Goal: Transaction & Acquisition: Book appointment/travel/reservation

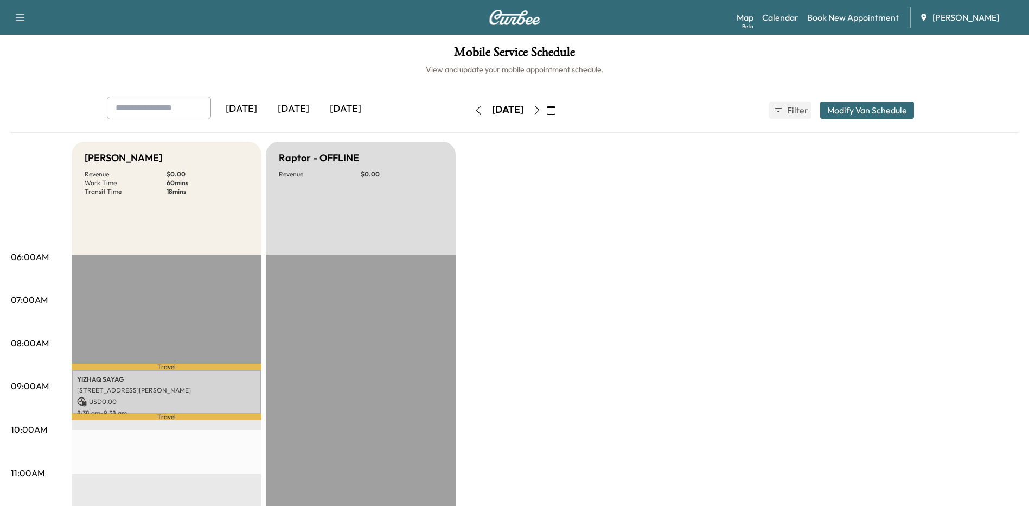
click at [541, 111] on icon "button" at bounding box center [537, 110] width 9 height 9
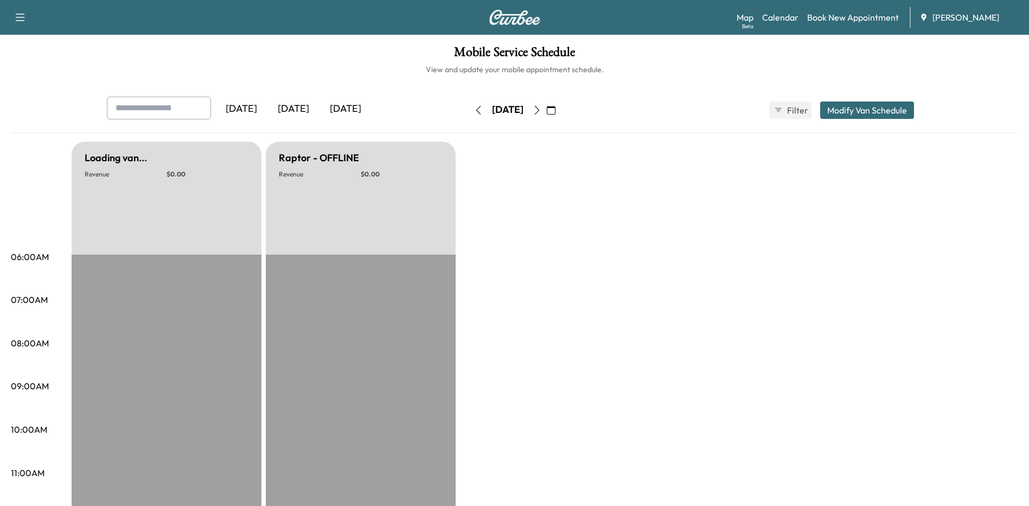
click at [474, 112] on icon "button" at bounding box center [478, 110] width 9 height 9
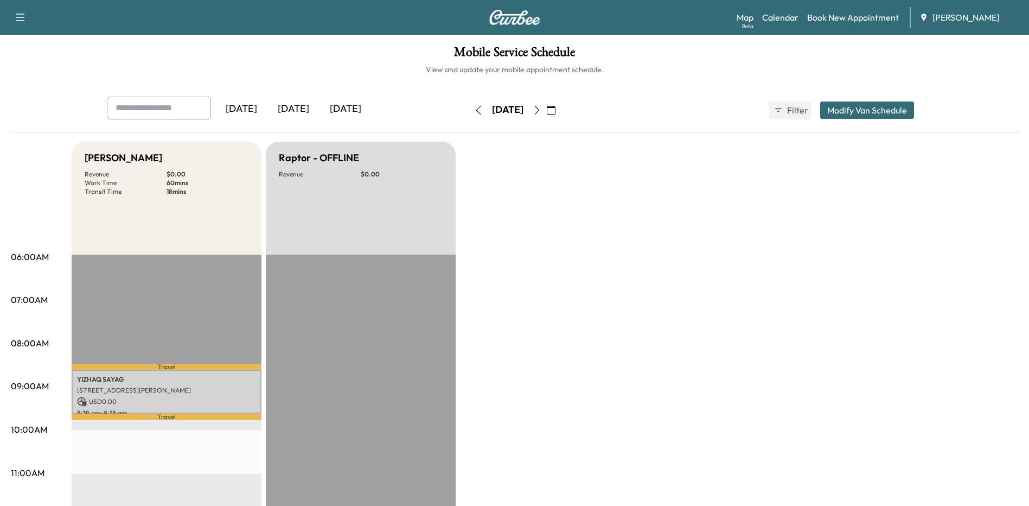
click at [830, 18] on link "Book New Appointment" at bounding box center [853, 17] width 92 height 13
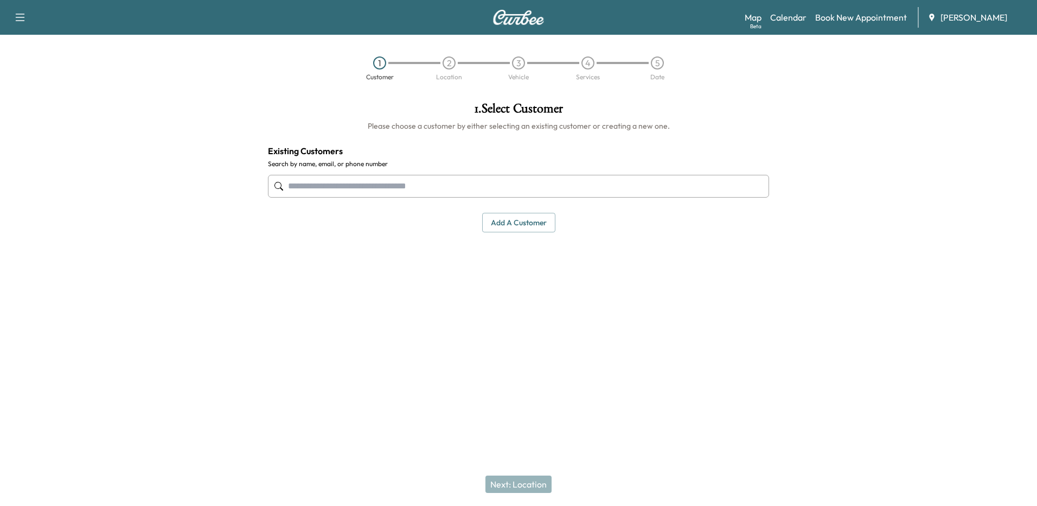
click at [389, 189] on input "text" at bounding box center [518, 186] width 501 height 23
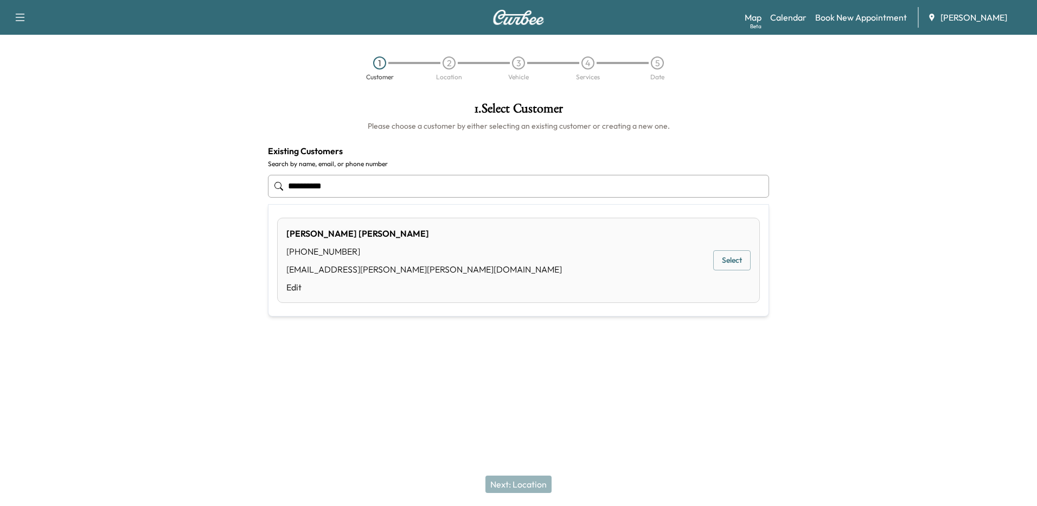
click at [756, 260] on div "[PERSON_NAME] [PHONE_NUMBER] [EMAIL_ADDRESS][PERSON_NAME][PERSON_NAME][DOMAIN_N…" at bounding box center [518, 260] width 483 height 85
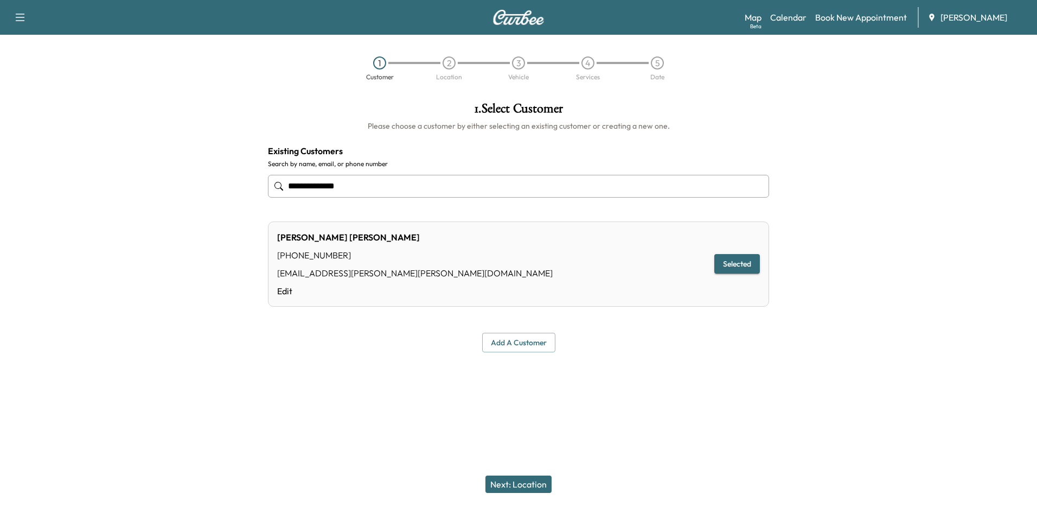
type input "**********"
click at [733, 260] on button "Selected" at bounding box center [737, 264] width 46 height 20
click at [540, 488] on button "Next: Location" at bounding box center [518, 483] width 66 height 17
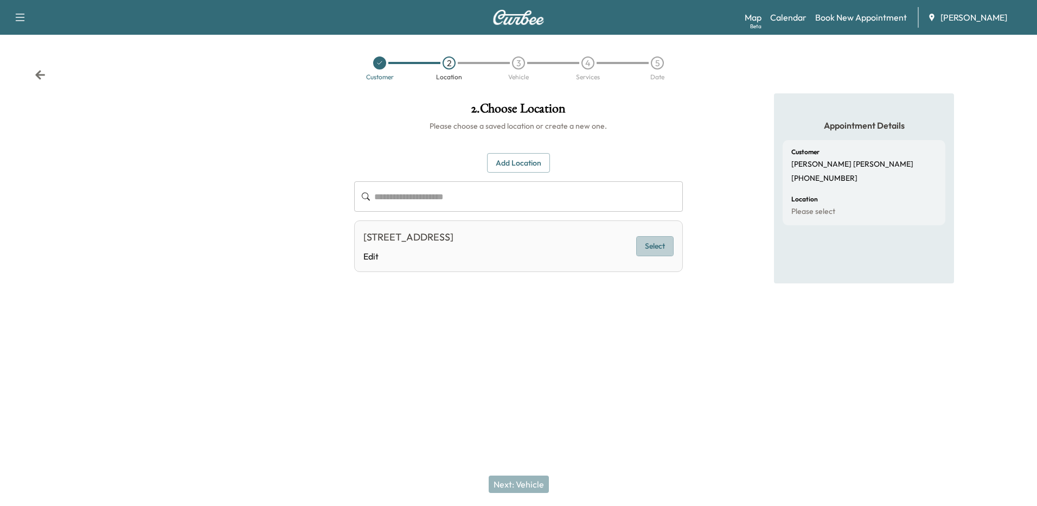
click at [640, 245] on button "Select" at bounding box center [654, 246] width 37 height 20
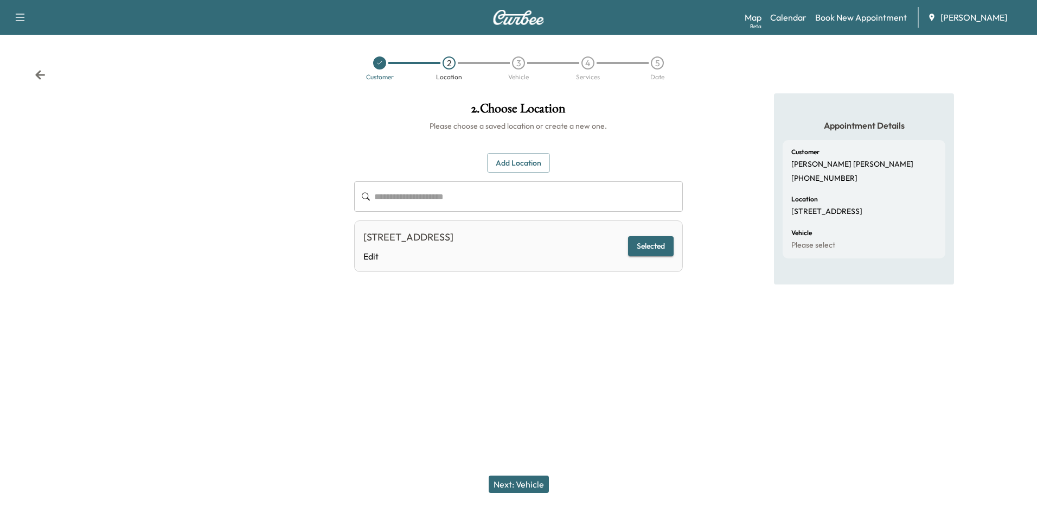
click at [530, 483] on button "Next: Vehicle" at bounding box center [519, 483] width 60 height 17
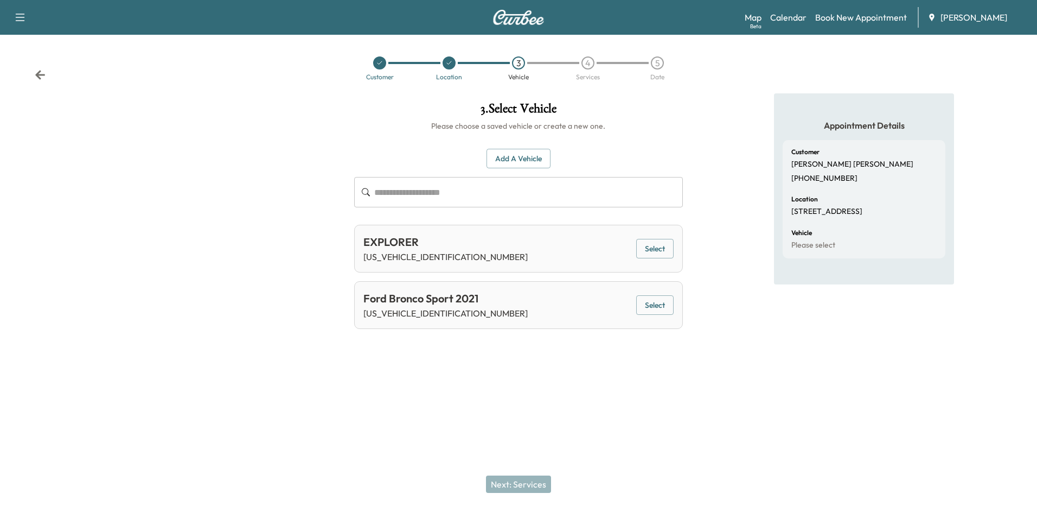
click at [656, 308] on button "Select" at bounding box center [654, 305] width 37 height 20
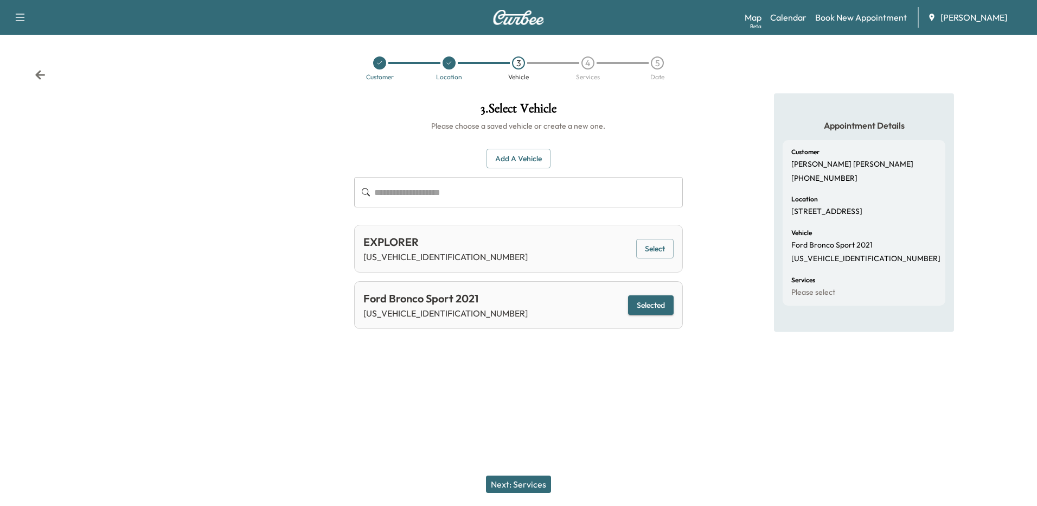
click at [535, 484] on button "Next: Services" at bounding box center [518, 483] width 65 height 17
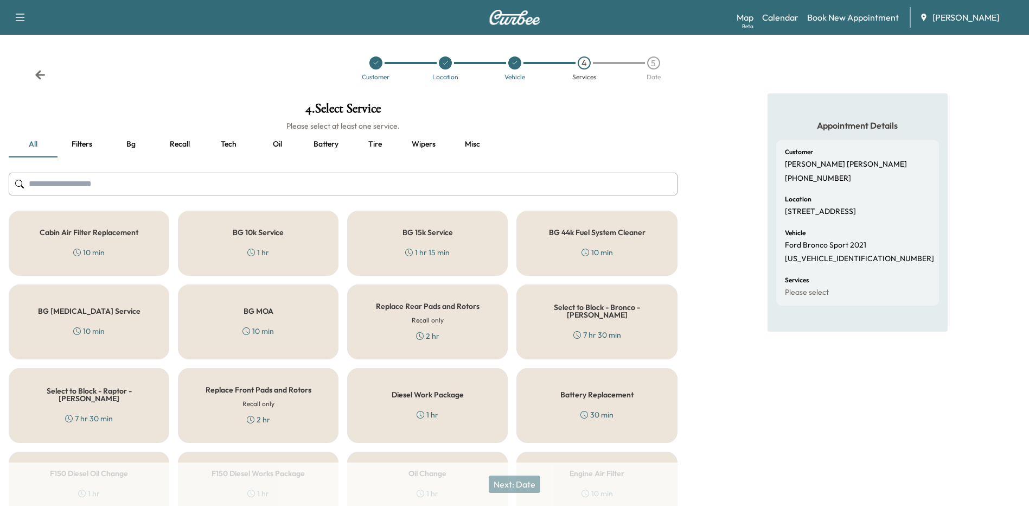
drag, startPoint x: 177, startPoint y: 143, endPoint x: 203, endPoint y: 141, distance: 26.1
click at [177, 143] on button "Recall" at bounding box center [179, 144] width 49 height 26
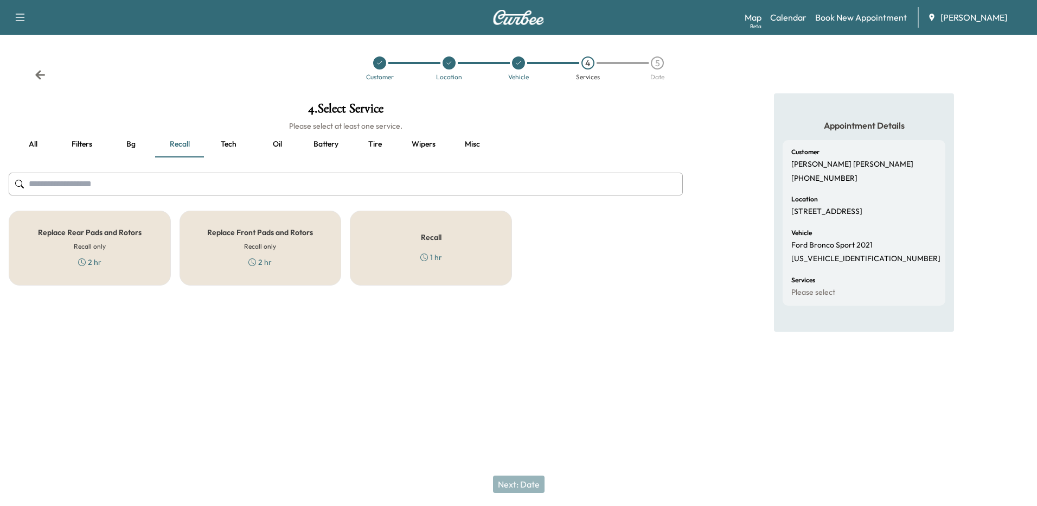
click at [420, 250] on div "Recall 1 hr" at bounding box center [431, 247] width 162 height 75
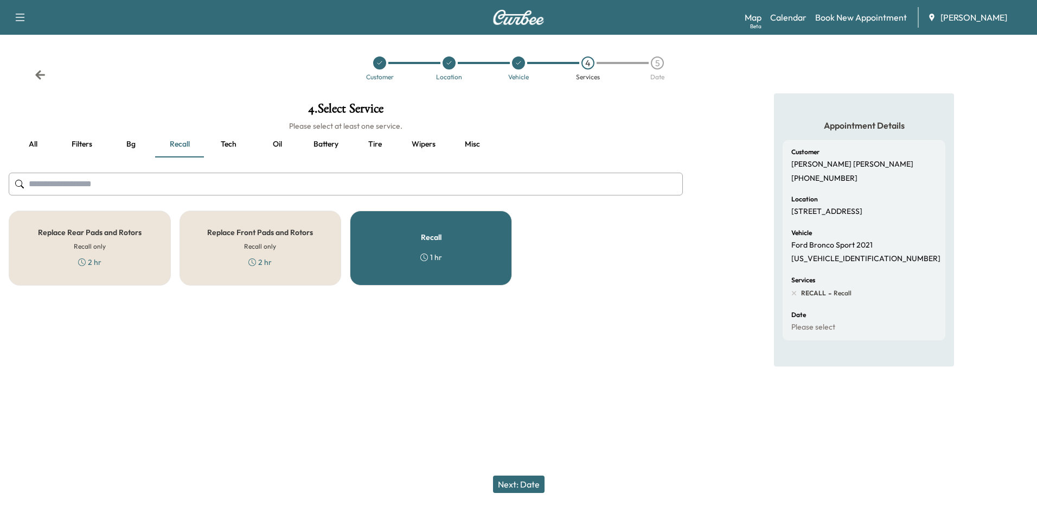
click at [536, 487] on button "Next: Date" at bounding box center [519, 483] width 52 height 17
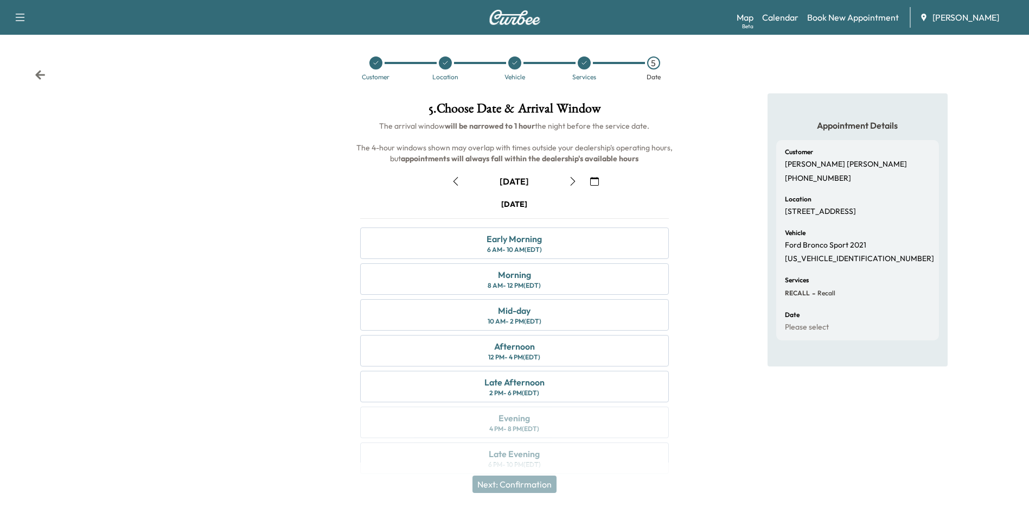
click at [579, 182] on button "button" at bounding box center [573, 180] width 18 height 17
click at [572, 183] on icon "button" at bounding box center [572, 181] width 9 height 9
click at [572, 246] on div "Early Morning 6 AM - 10 AM (EDT)" at bounding box center [514, 242] width 308 height 31
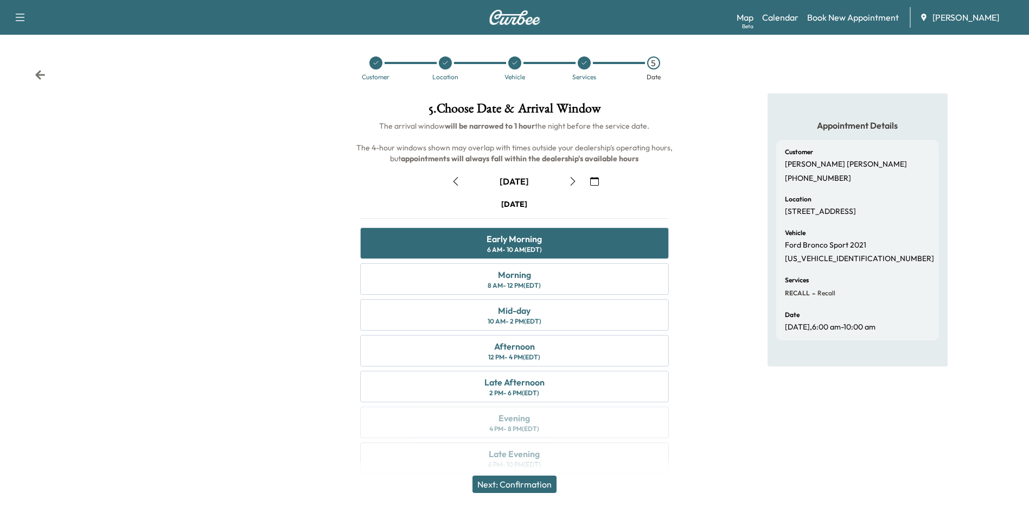
click at [513, 484] on button "Next: Confirmation" at bounding box center [514, 483] width 84 height 17
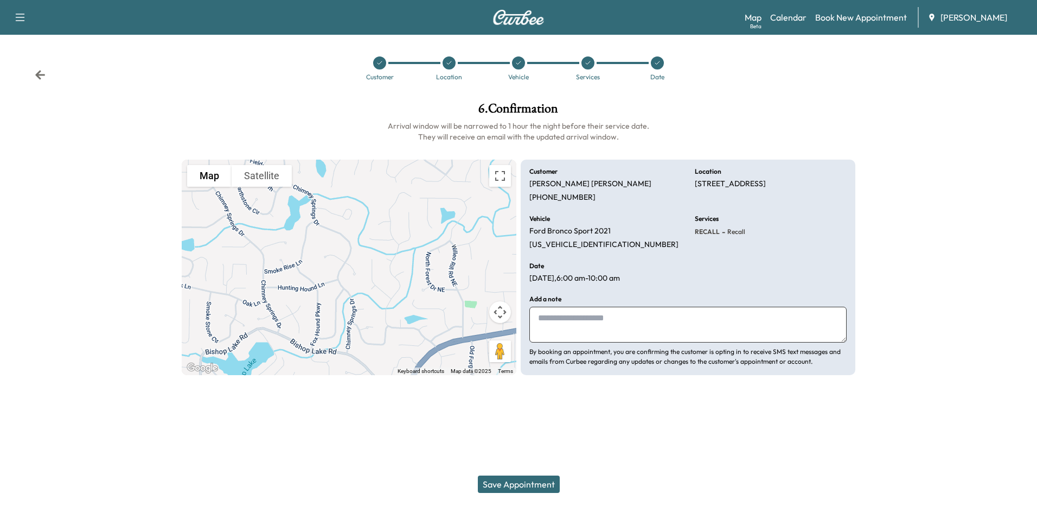
click at [621, 322] on textarea at bounding box center [687, 324] width 317 height 36
type textarea "*****"
click at [493, 490] on button "Save Appointment" at bounding box center [519, 483] width 82 height 17
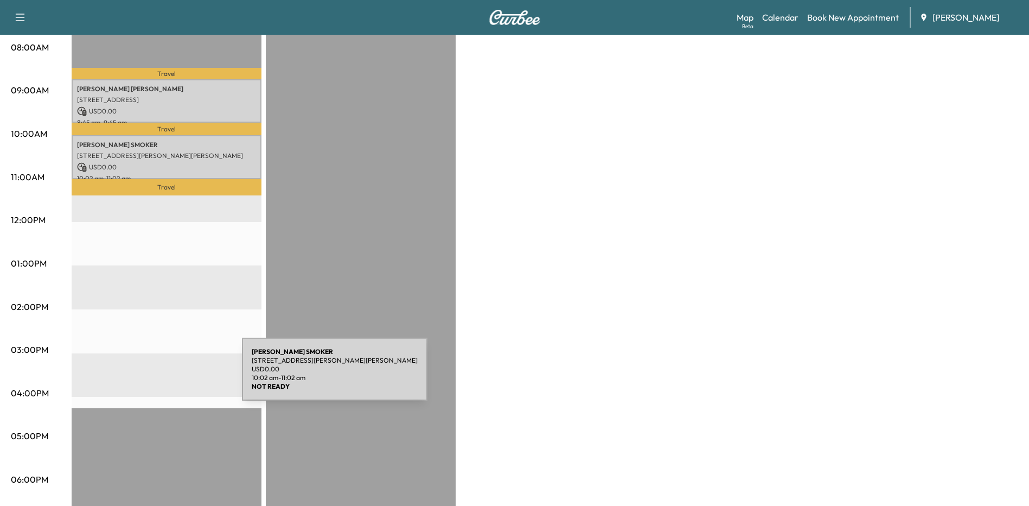
scroll to position [325, 0]
